Goal: Transaction & Acquisition: Download file/media

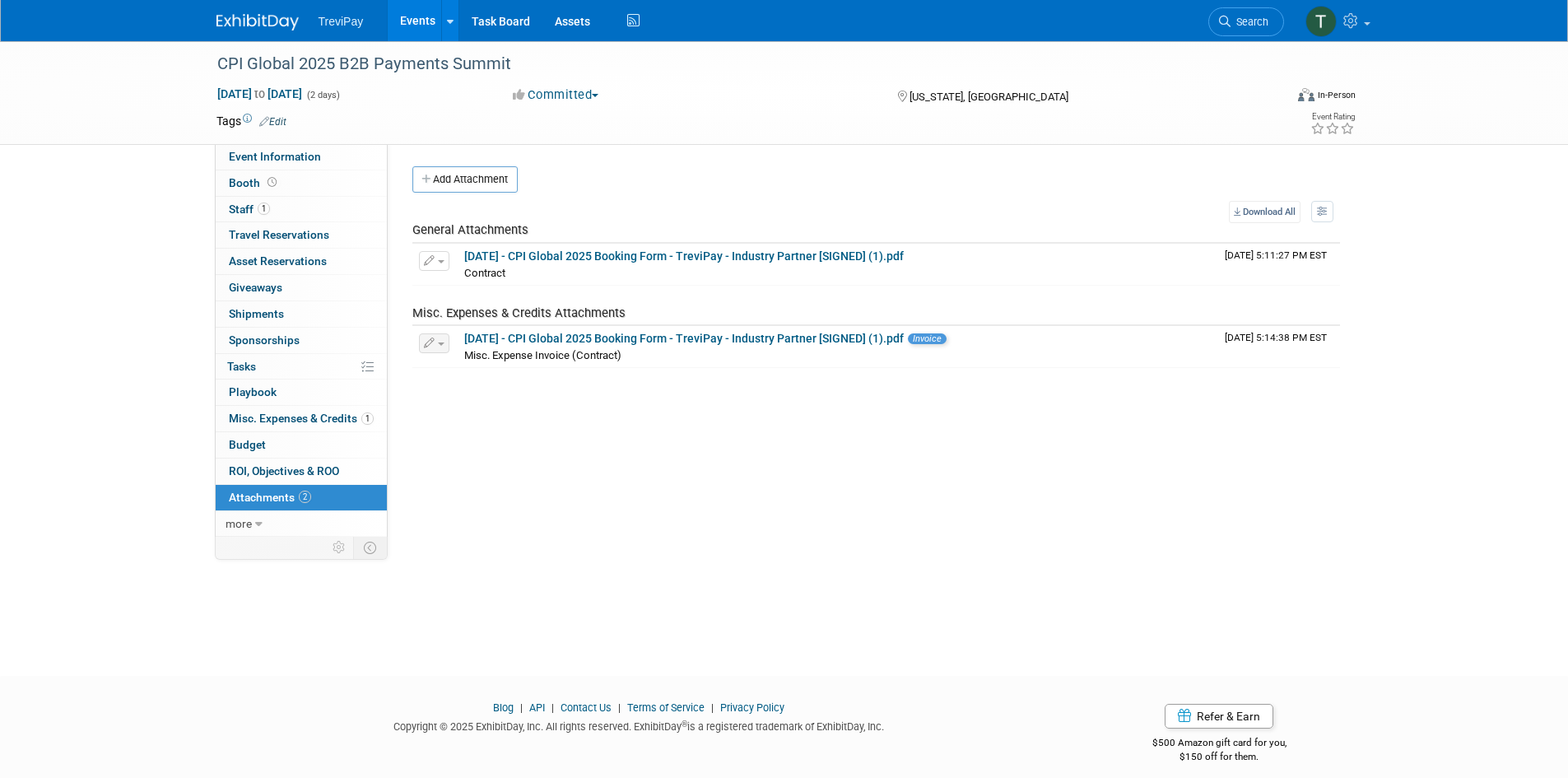
click at [406, 24] on link "Events" at bounding box center [417, 20] width 60 height 41
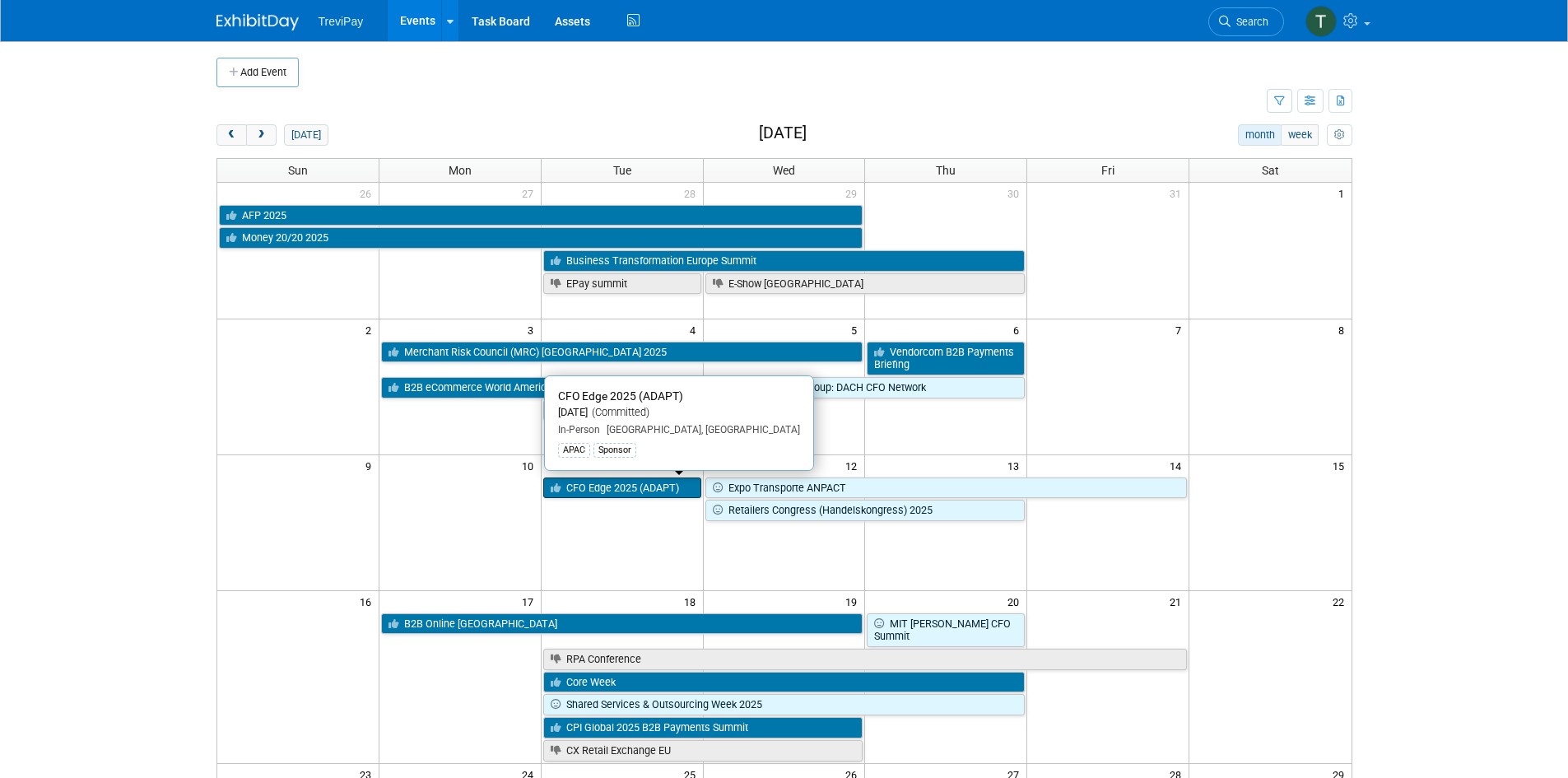
click at [620, 491] on link "CFO Edge 2025 (ADAPT)" at bounding box center [623, 488] width 158 height 21
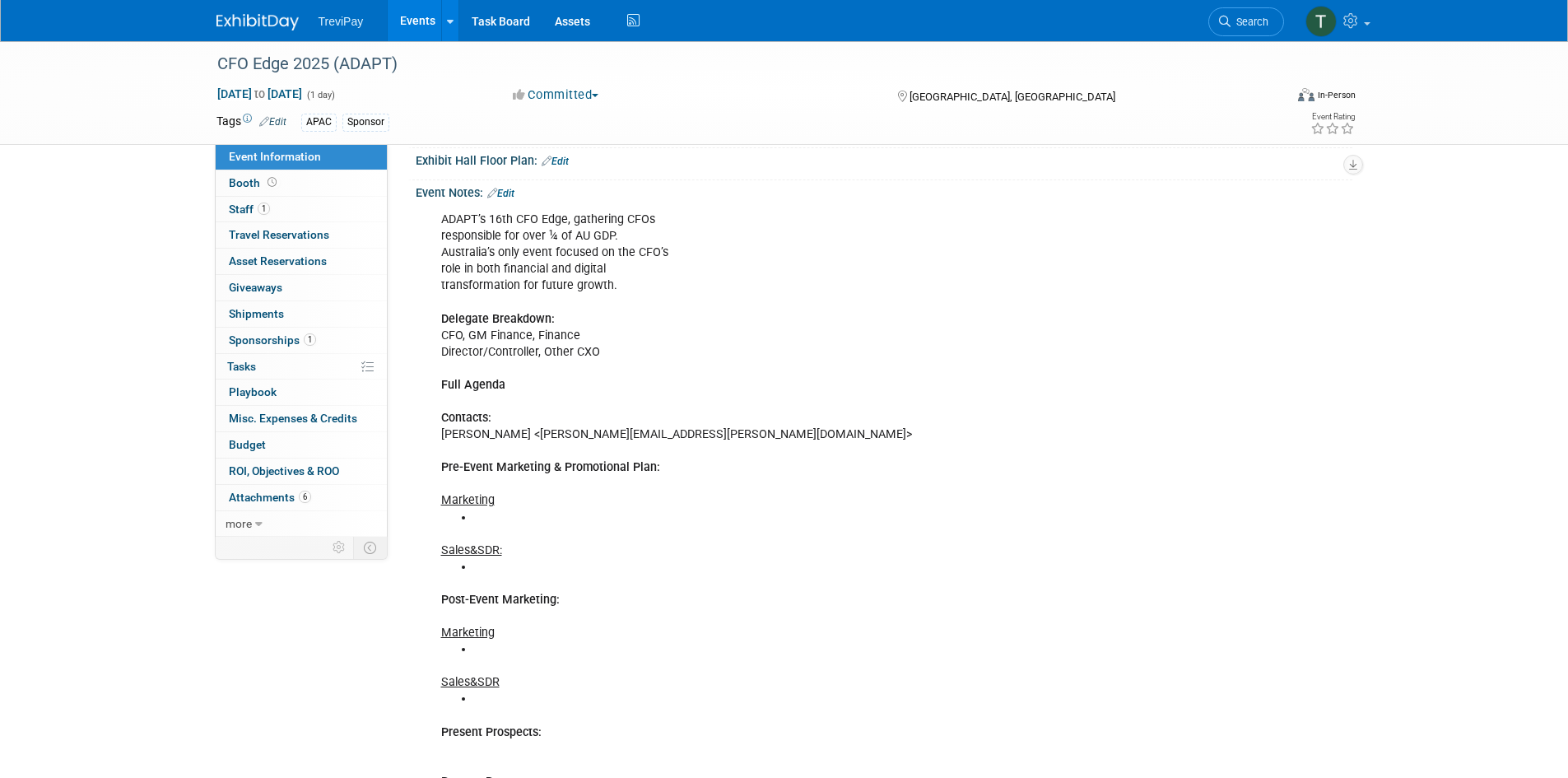
scroll to position [534, 0]
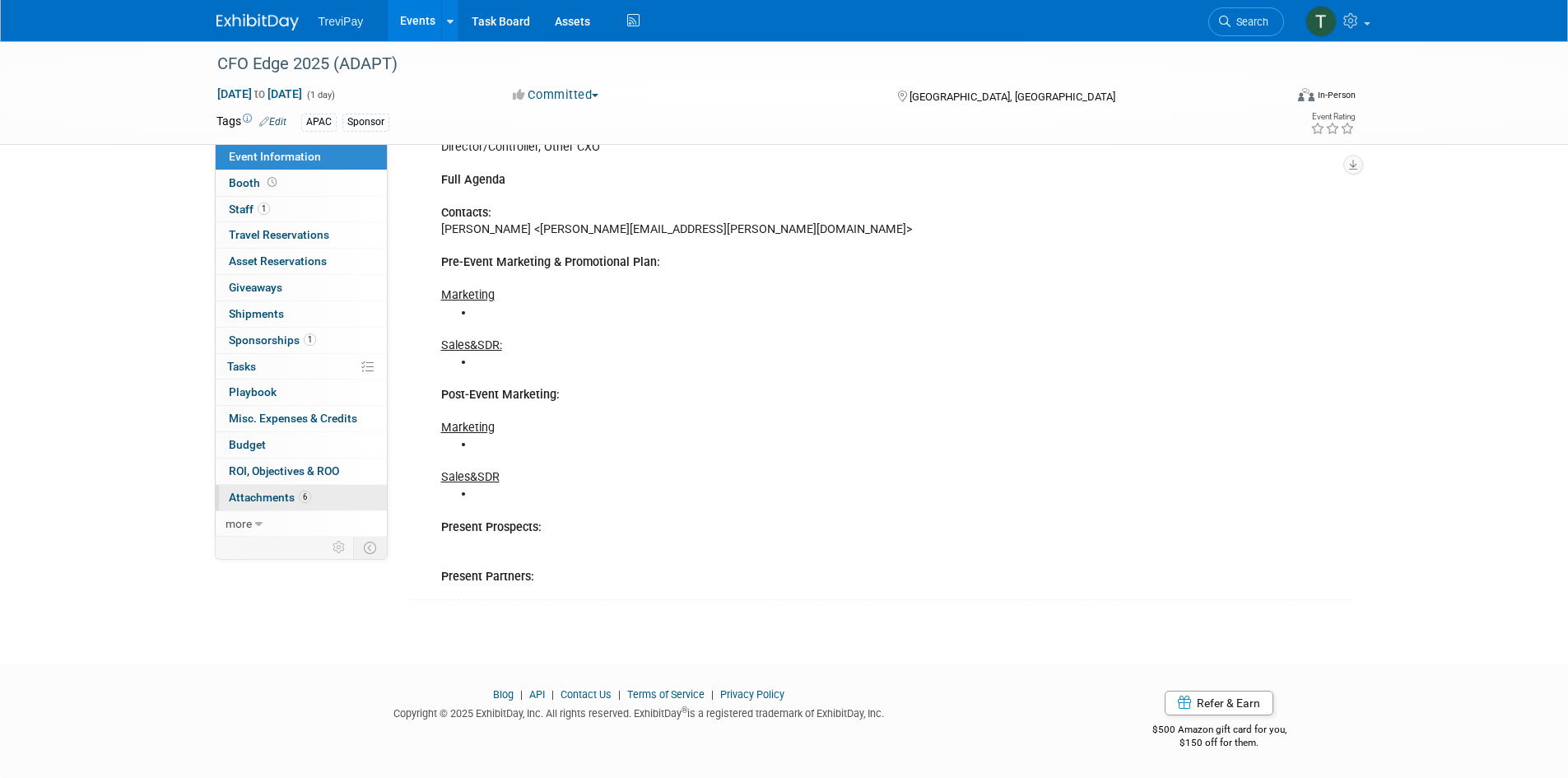
click at [267, 505] on link "6 Attachments 6" at bounding box center [301, 497] width 171 height 26
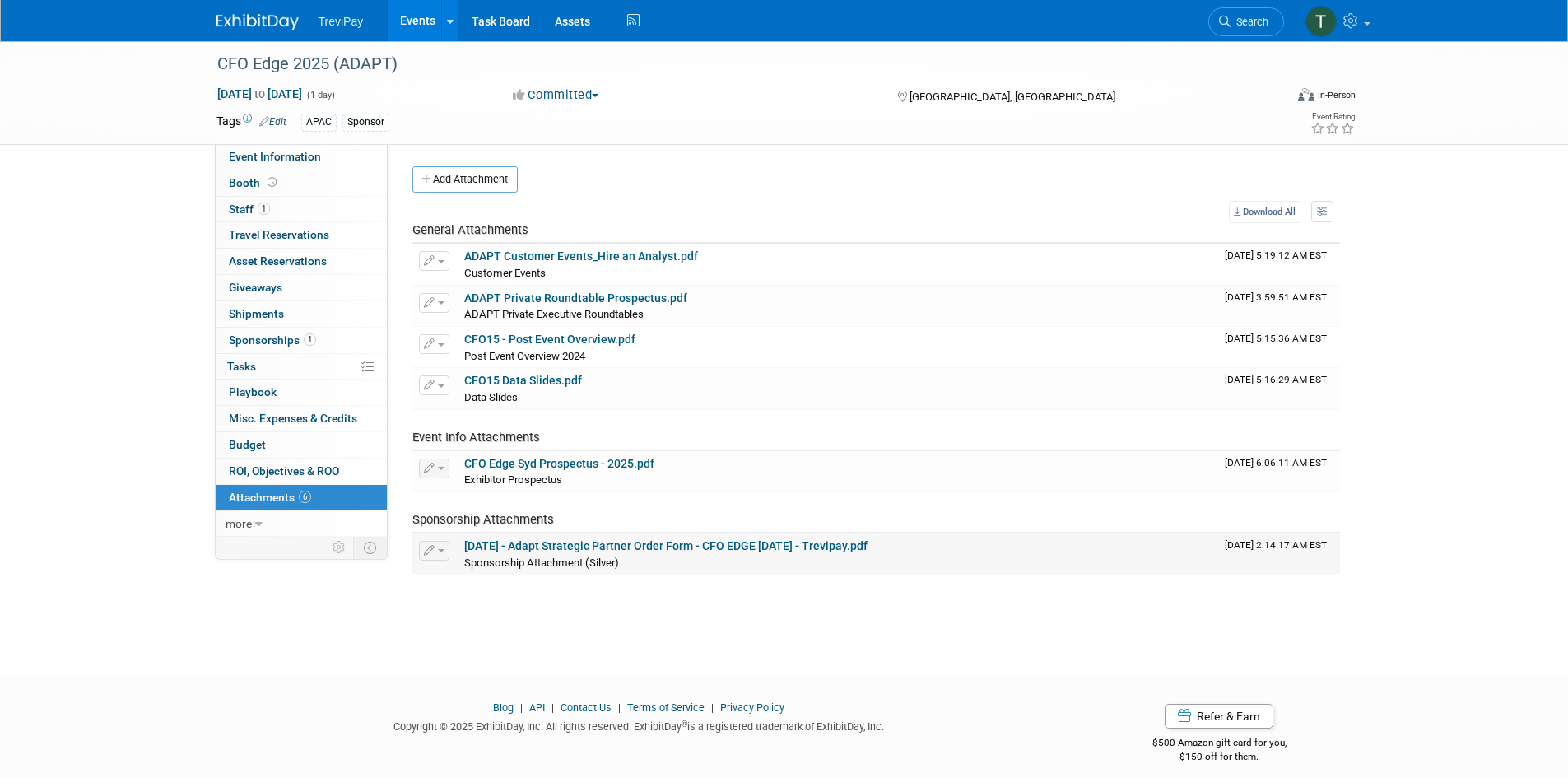
click at [584, 544] on link "2025-07-28 - Adapt Strategic Partner Order Form - CFO EDGE Nov 25 - Trevipay.pdf" at bounding box center [666, 546] width 404 height 13
